Goal: Task Accomplishment & Management: Use online tool/utility

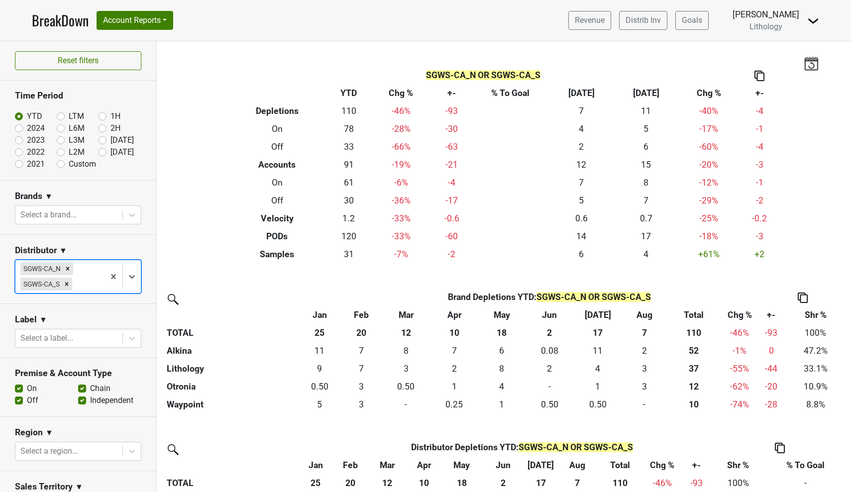
scroll to position [32, 0]
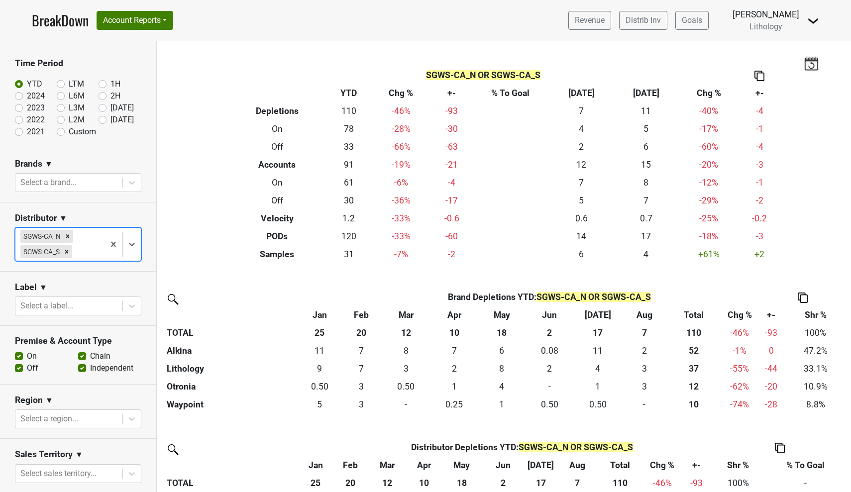
click at [47, 20] on link "BreakDown" at bounding box center [60, 20] width 57 height 21
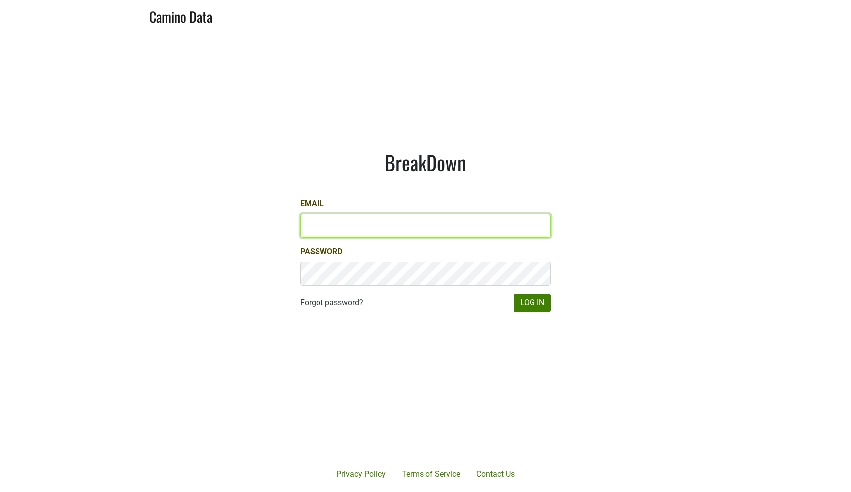
type input "[PERSON_NAME][EMAIL_ADDRESS][PERSON_NAME][DOMAIN_NAME]"
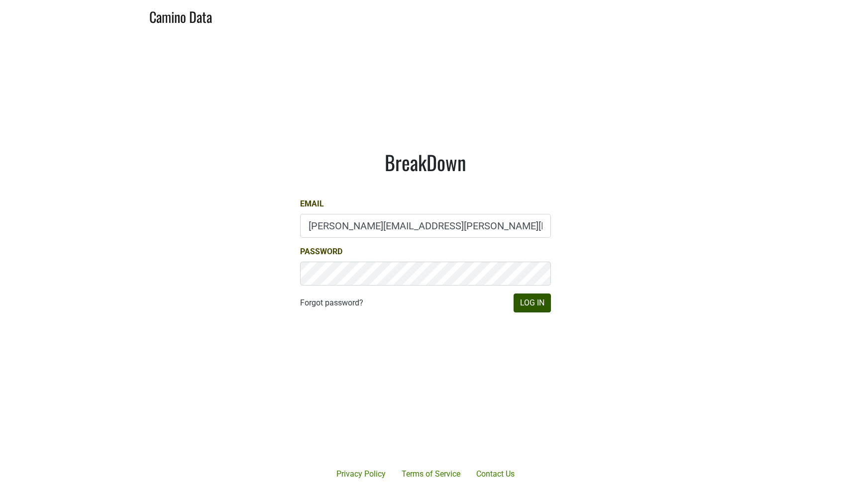
click at [532, 304] on button "Log In" at bounding box center [532, 303] width 37 height 19
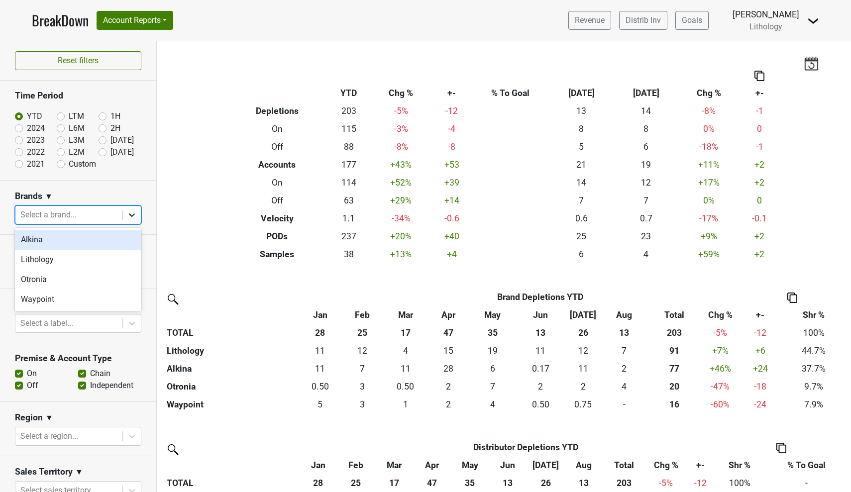
click at [132, 214] on icon at bounding box center [132, 215] width 10 height 10
click at [113, 257] on div "Lithology" at bounding box center [78, 260] width 126 height 20
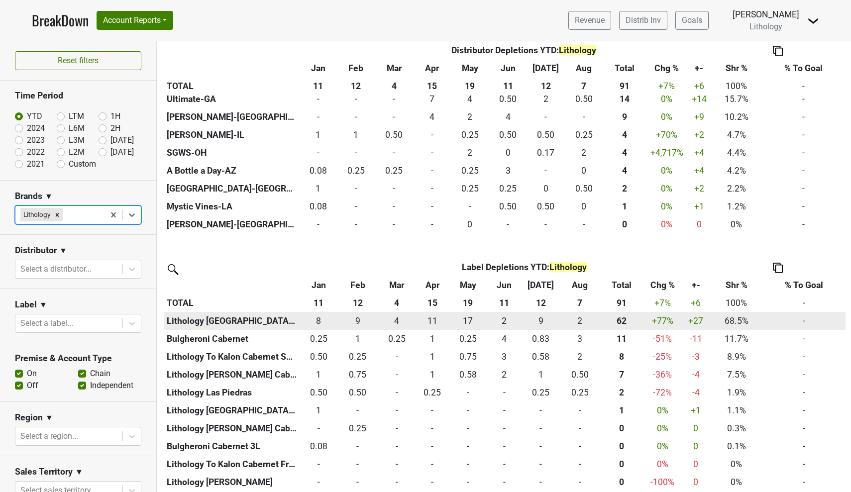
scroll to position [401, 0]
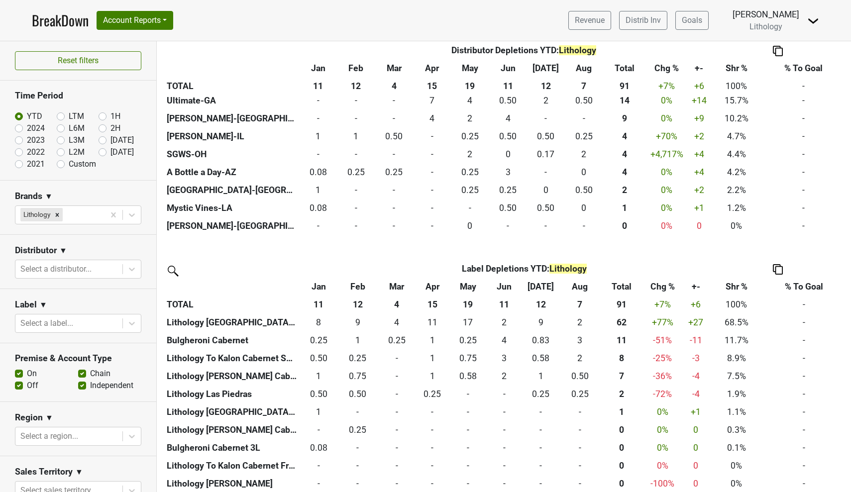
click at [804, 298] on td "-" at bounding box center [803, 305] width 83 height 18
click at [803, 278] on th "% To Goal" at bounding box center [803, 287] width 83 height 18
click at [779, 264] on img at bounding box center [778, 269] width 10 height 10
click at [793, 283] on th "% To Goal" at bounding box center [803, 287] width 83 height 18
click at [58, 215] on icon "Remove Lithology" at bounding box center [57, 214] width 3 height 3
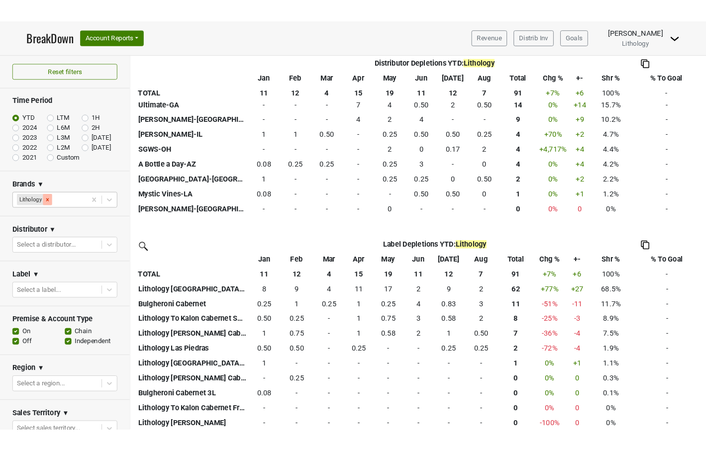
scroll to position [0, 0]
